Goal: Information Seeking & Learning: Learn about a topic

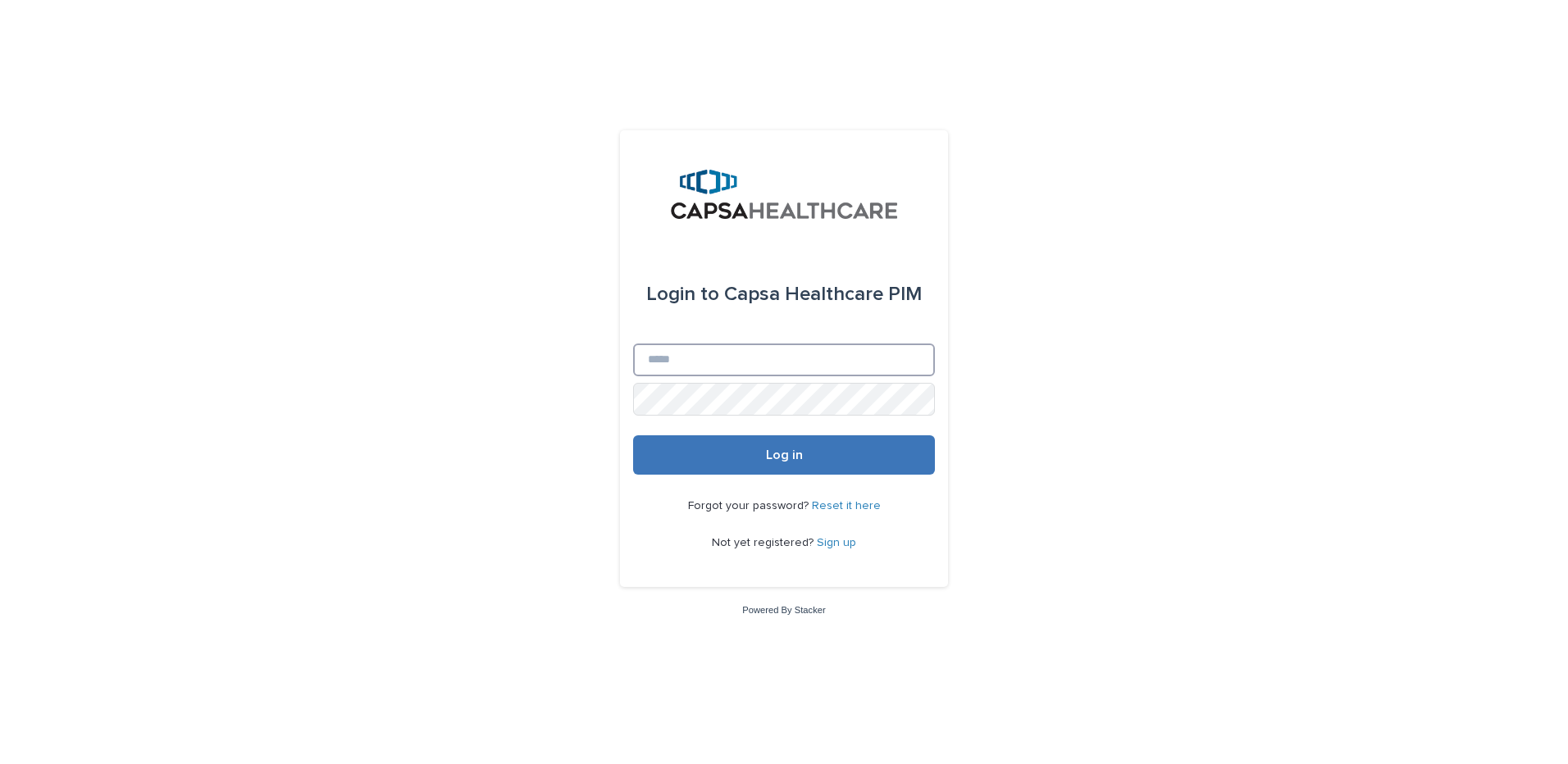
type input "**********"
click at [790, 458] on span "Log in" at bounding box center [785, 454] width 37 height 13
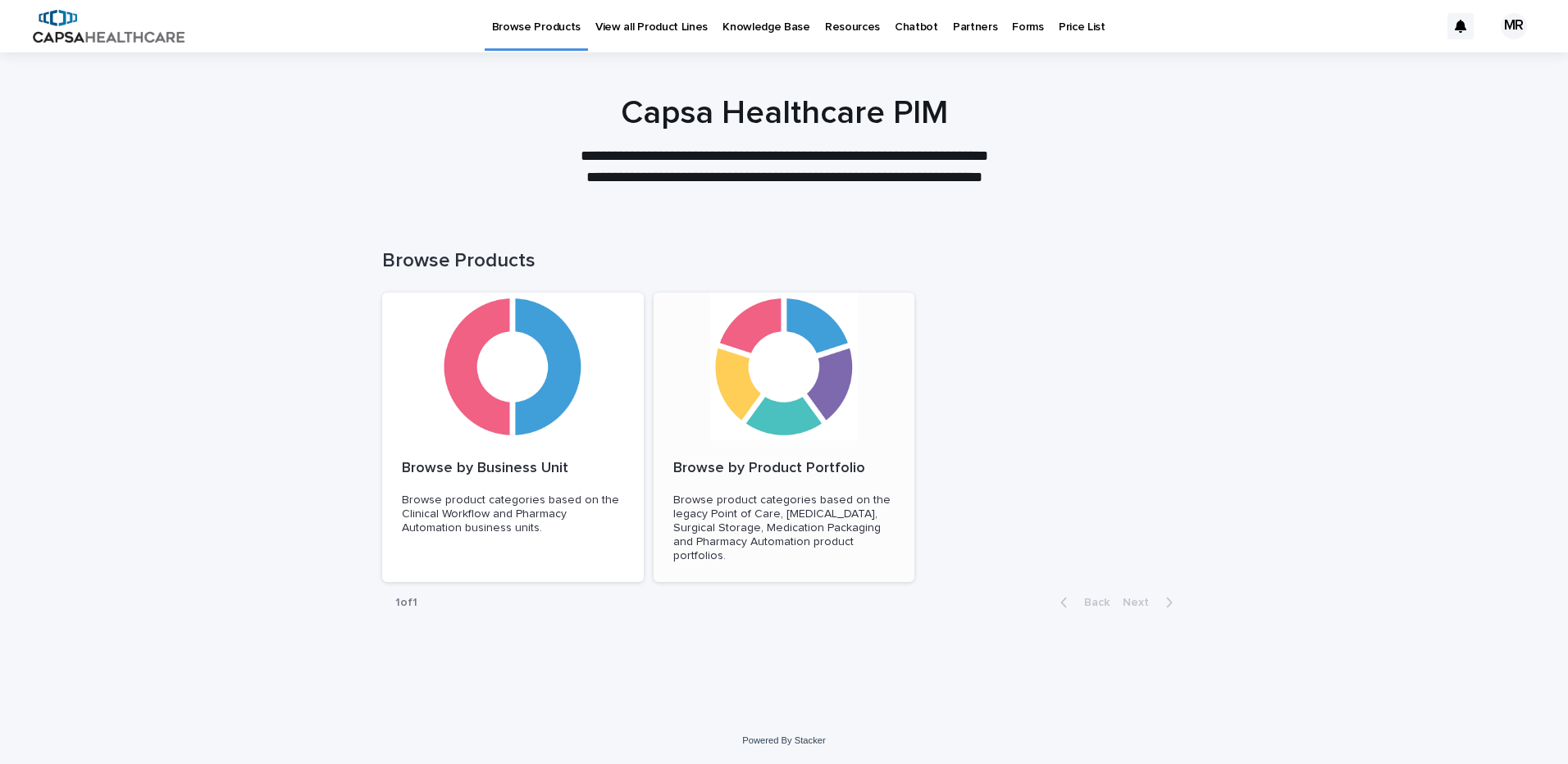
click at [756, 358] on div at bounding box center [784, 366] width 262 height 147
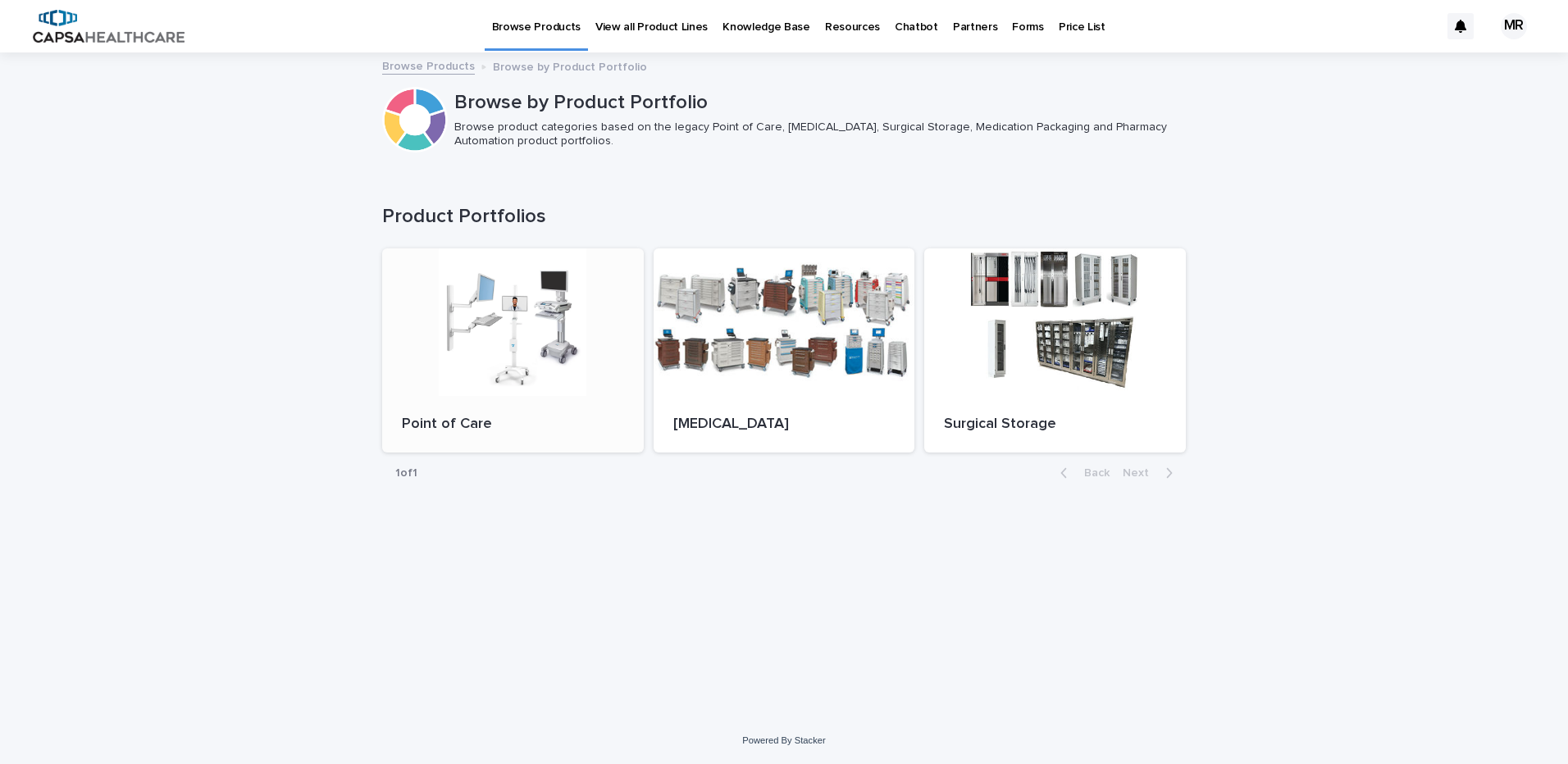
click at [546, 299] on div at bounding box center [512, 322] width 262 height 147
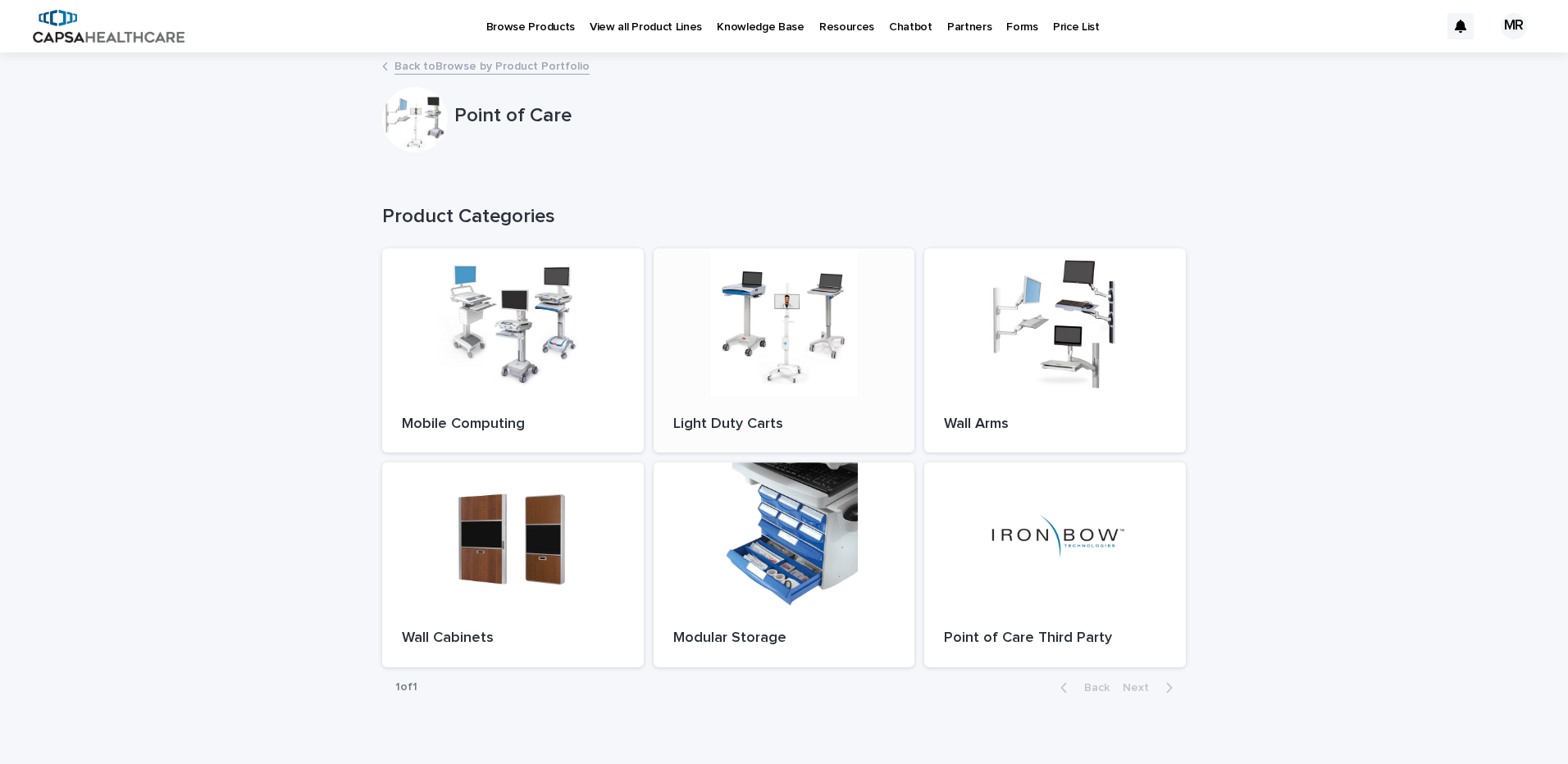
click at [752, 327] on div at bounding box center [784, 322] width 262 height 147
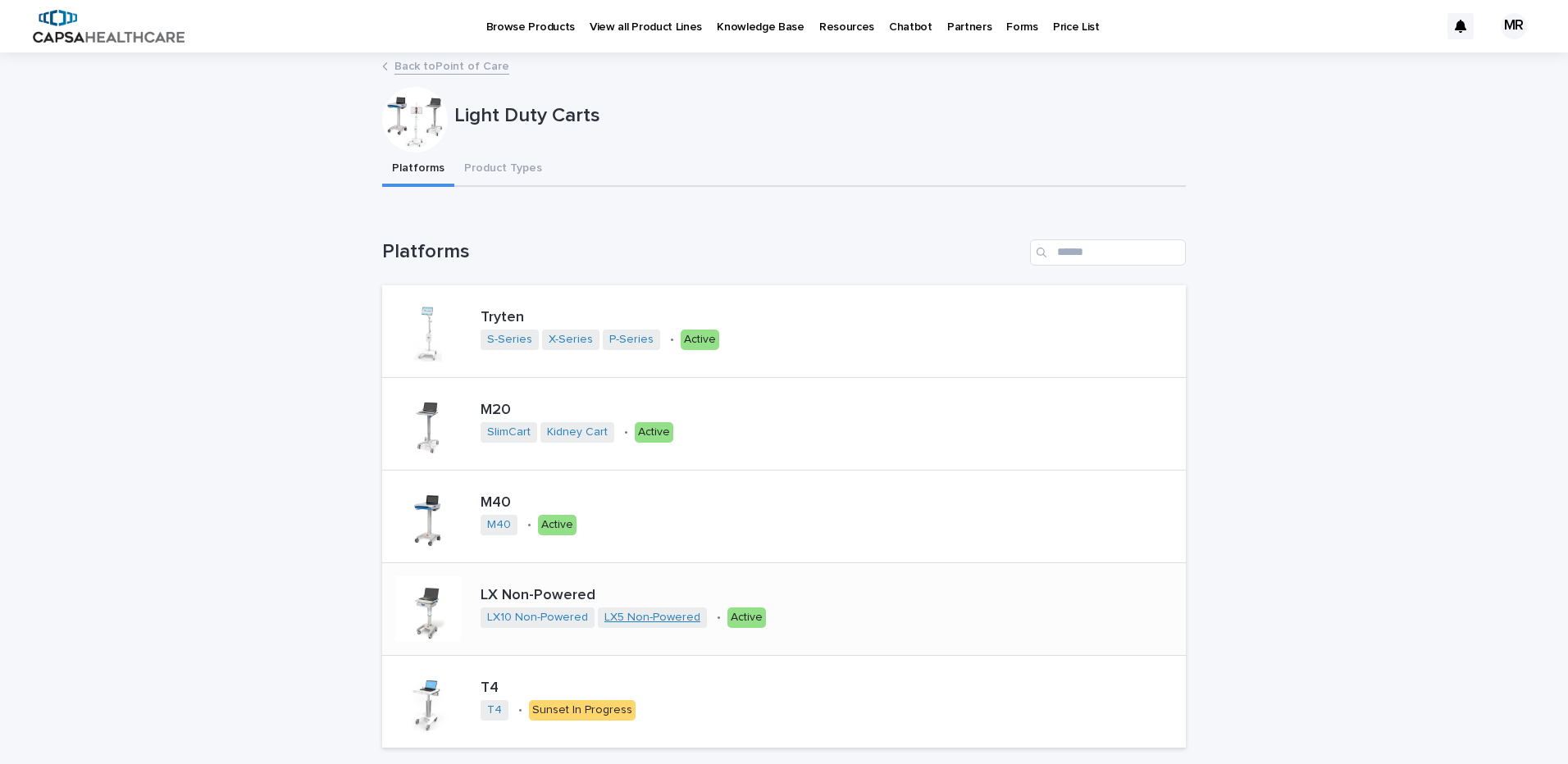
click at [630, 622] on link "LX5 Non-Powered" at bounding box center [653, 618] width 96 height 14
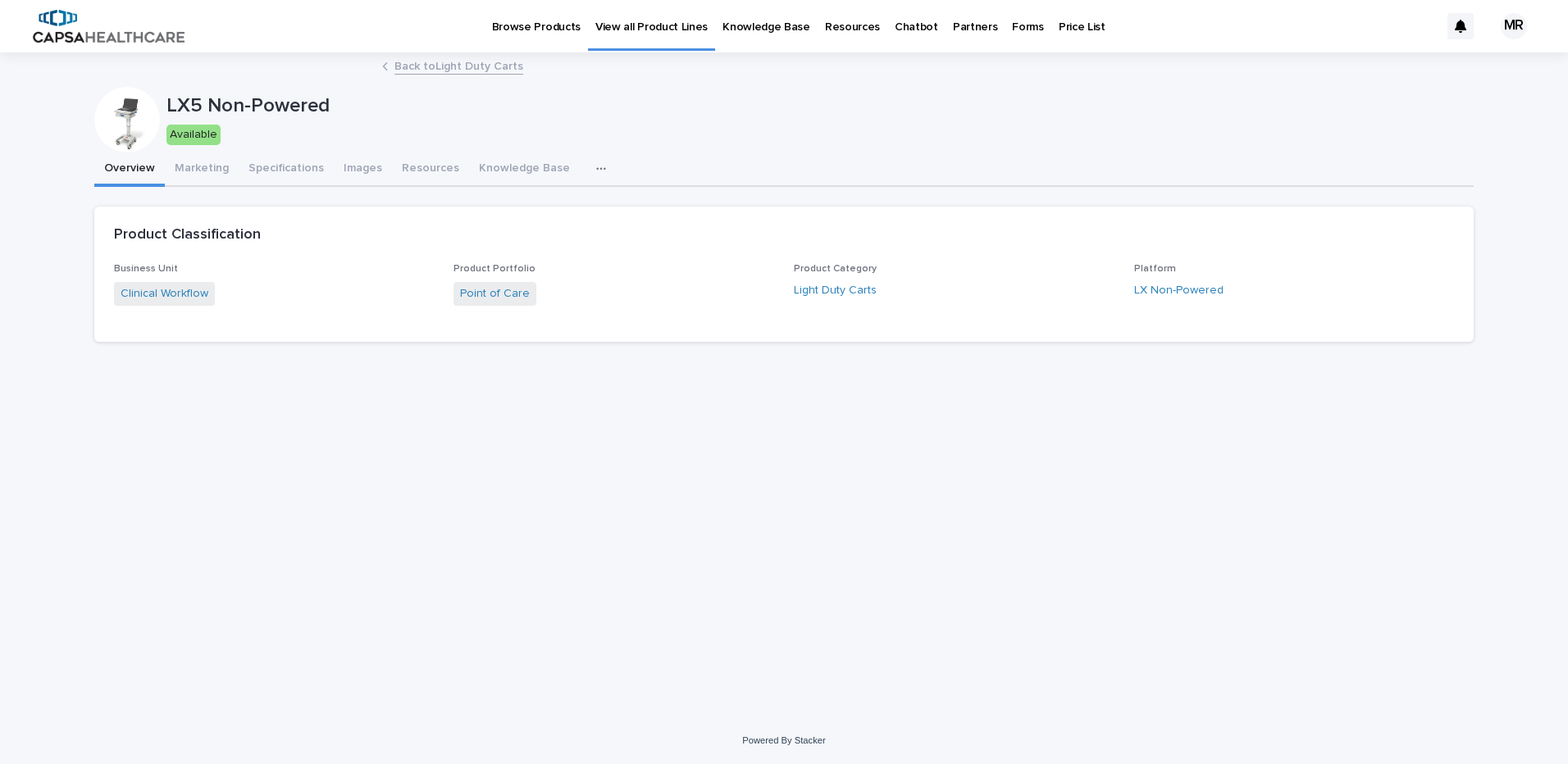
click at [596, 166] on icon "button" at bounding box center [600, 169] width 10 height 12
click at [536, 205] on button "SKUs" at bounding box center [542, 211] width 108 height 25
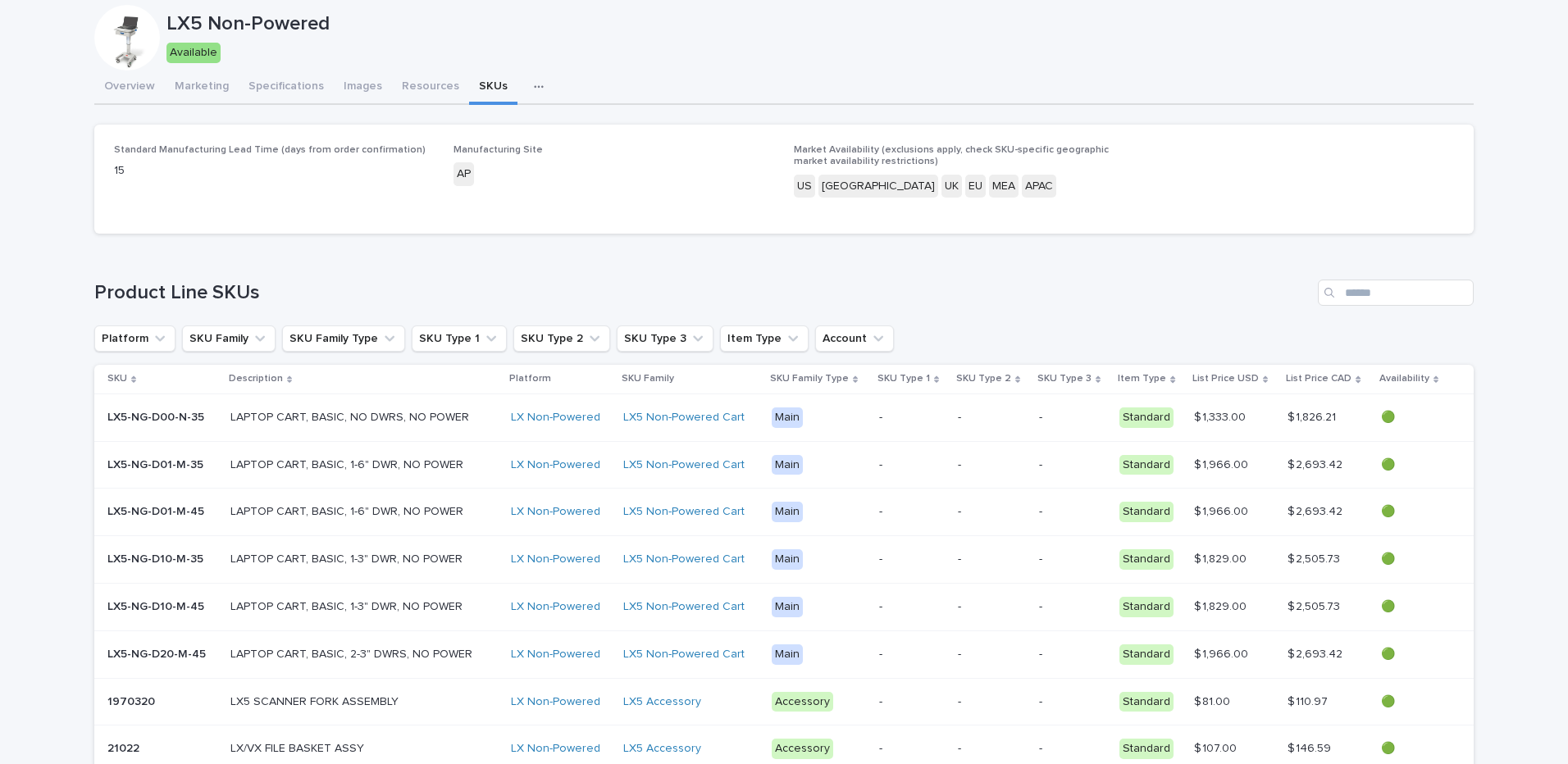
scroll to position [164, 0]
